Goal: Task Accomplishment & Management: Use online tool/utility

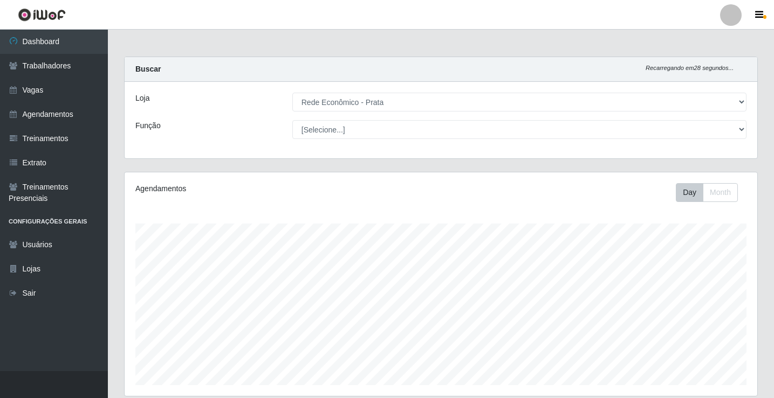
select select "192"
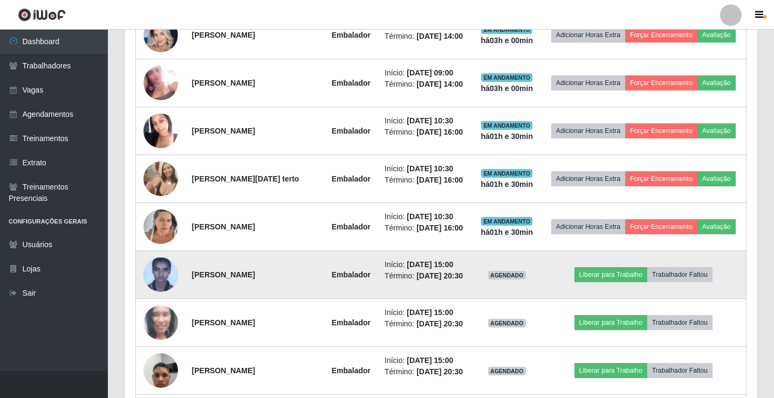
scroll to position [539, 0]
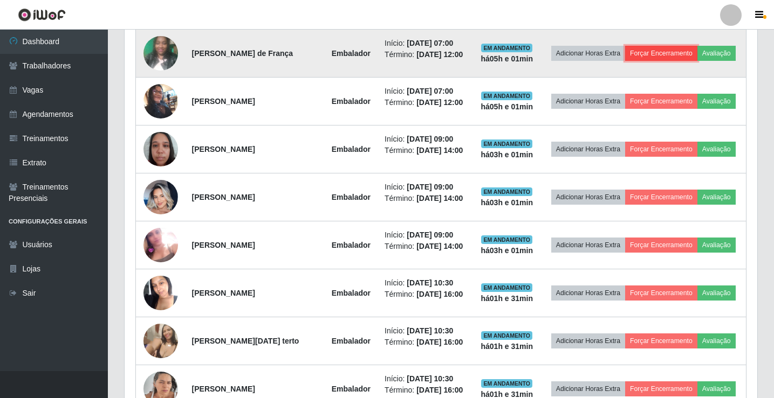
click at [664, 54] on button "Forçar Encerramento" at bounding box center [661, 53] width 72 height 15
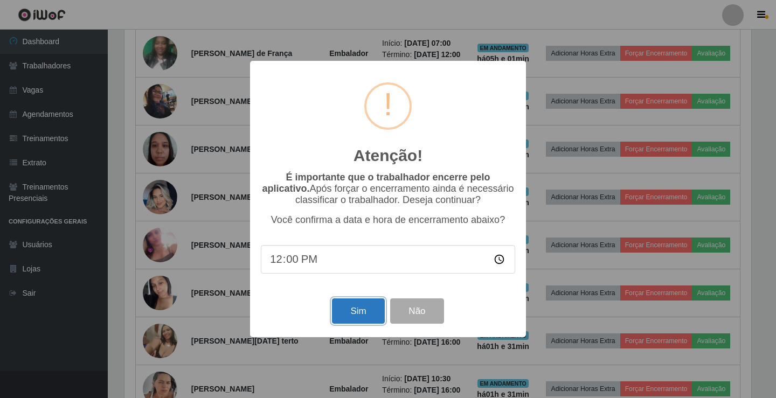
click at [355, 315] on button "Sim" at bounding box center [358, 311] width 52 height 25
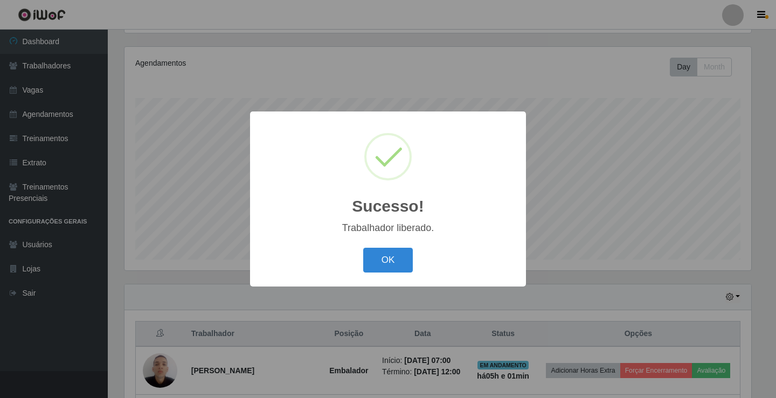
drag, startPoint x: 403, startPoint y: 263, endPoint x: 425, endPoint y: 259, distance: 22.4
click at [401, 263] on button "OK" at bounding box center [388, 260] width 50 height 25
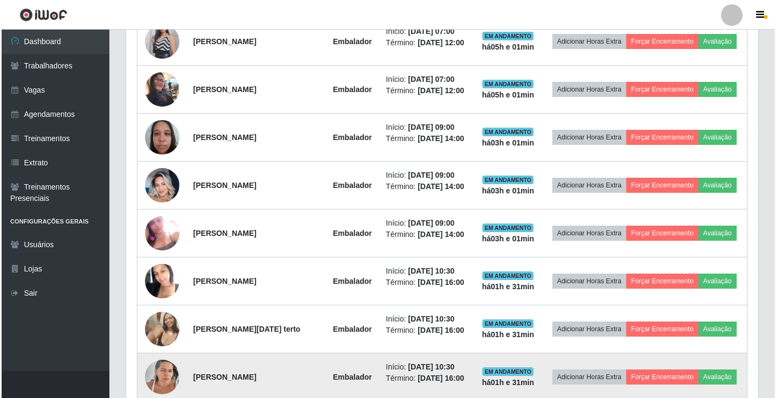
scroll to position [449, 0]
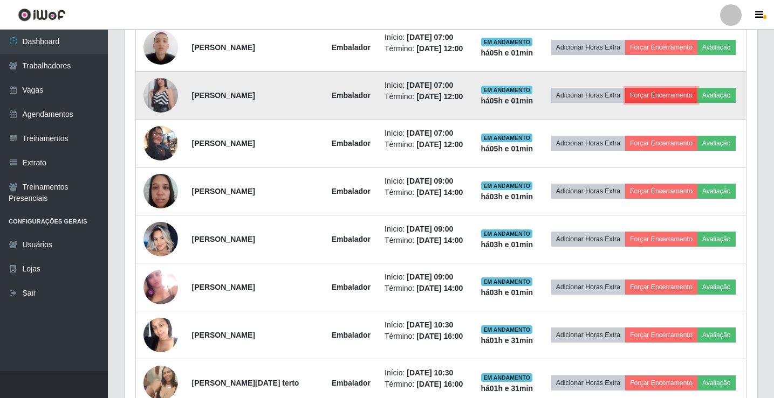
click at [655, 95] on button "Forçar Encerramento" at bounding box center [661, 95] width 72 height 15
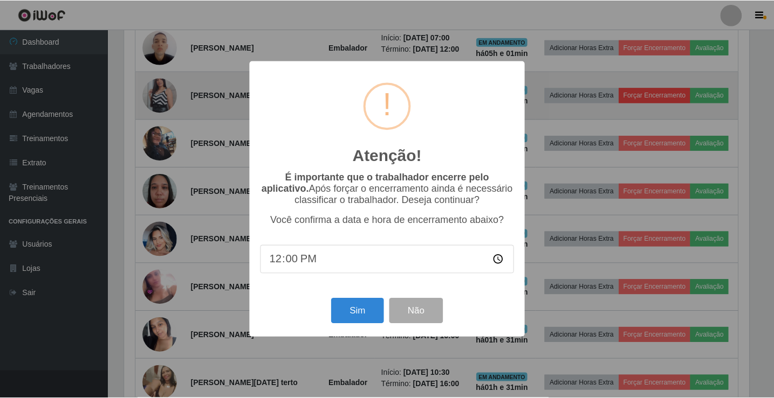
scroll to position [224, 627]
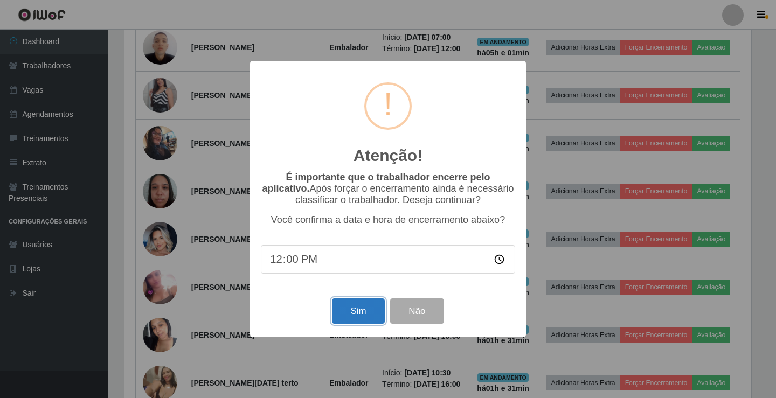
click at [369, 320] on button "Sim" at bounding box center [358, 311] width 52 height 25
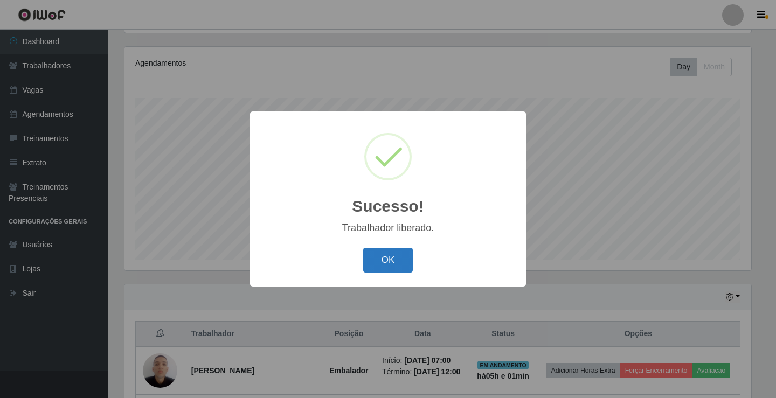
click at [388, 263] on button "OK" at bounding box center [388, 260] width 50 height 25
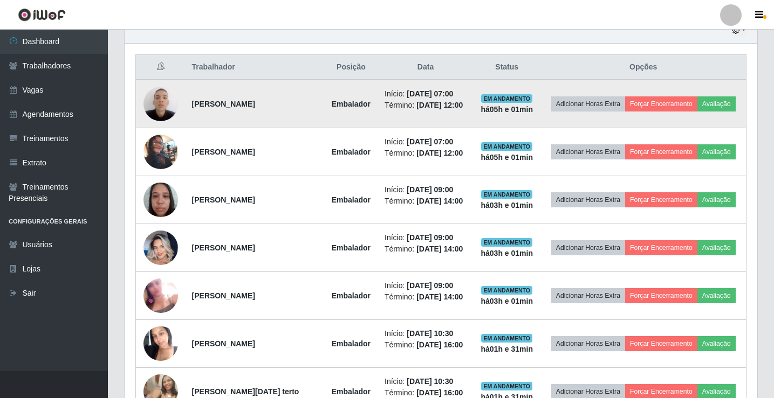
scroll to position [395, 0]
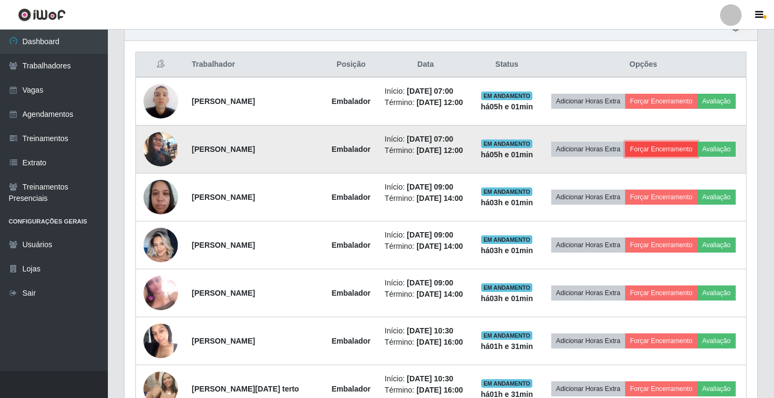
click at [685, 152] on button "Forçar Encerramento" at bounding box center [661, 149] width 72 height 15
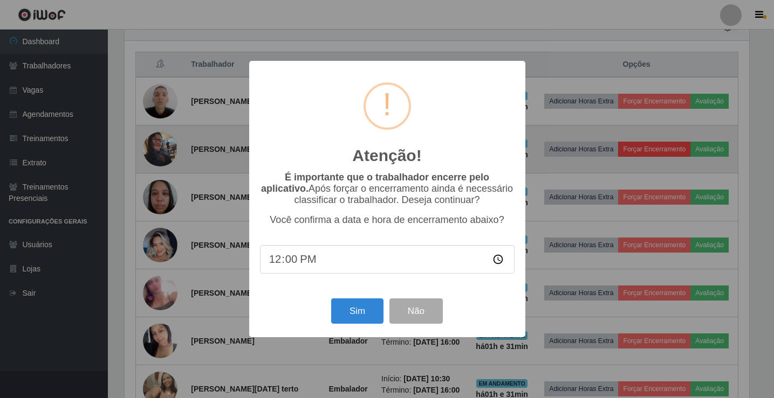
scroll to position [0, 0]
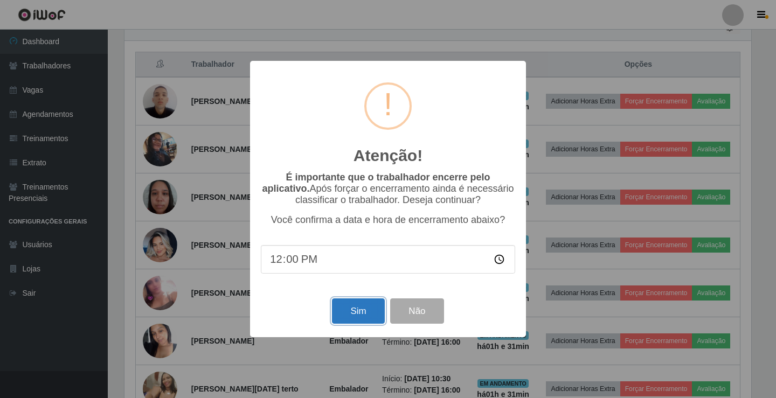
click at [353, 315] on button "Sim" at bounding box center [358, 311] width 52 height 25
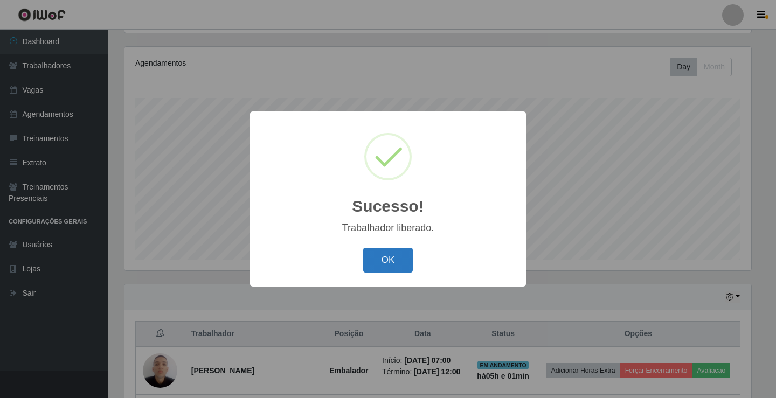
click at [407, 266] on button "OK" at bounding box center [388, 260] width 50 height 25
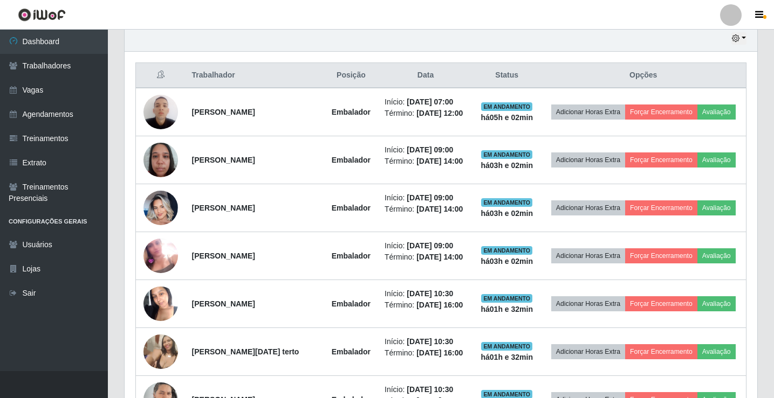
scroll to position [287, 0]
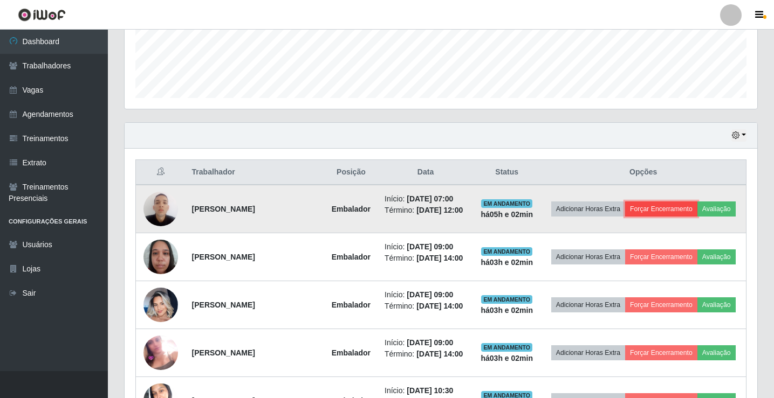
click at [665, 211] on button "Forçar Encerramento" at bounding box center [661, 209] width 72 height 15
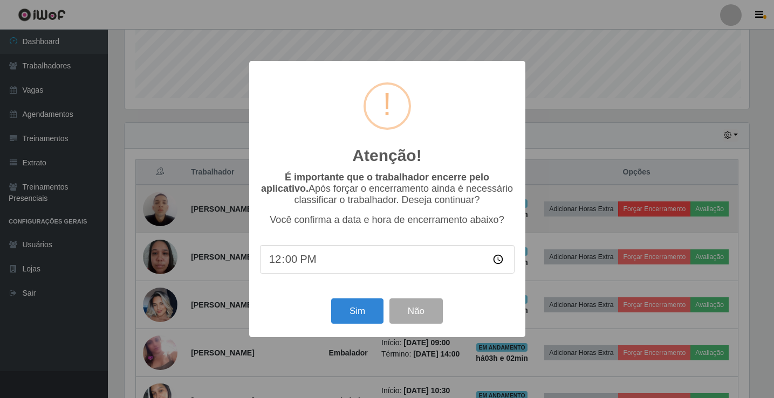
scroll to position [224, 627]
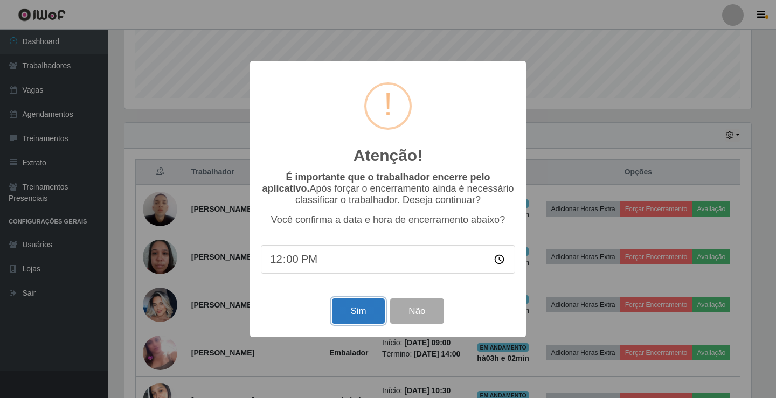
click at [360, 317] on button "Sim" at bounding box center [358, 311] width 52 height 25
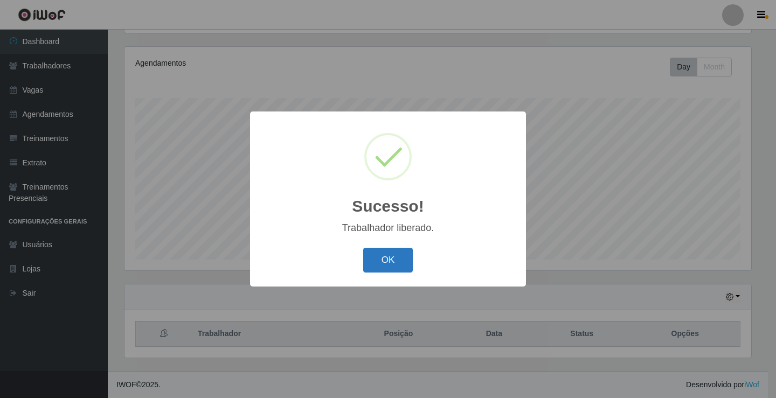
click at [397, 263] on button "OK" at bounding box center [388, 260] width 50 height 25
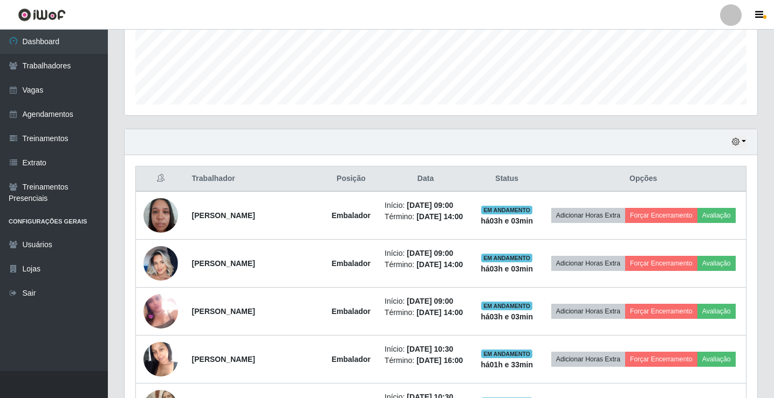
scroll to position [287, 0]
